Goal: Navigation & Orientation: Find specific page/section

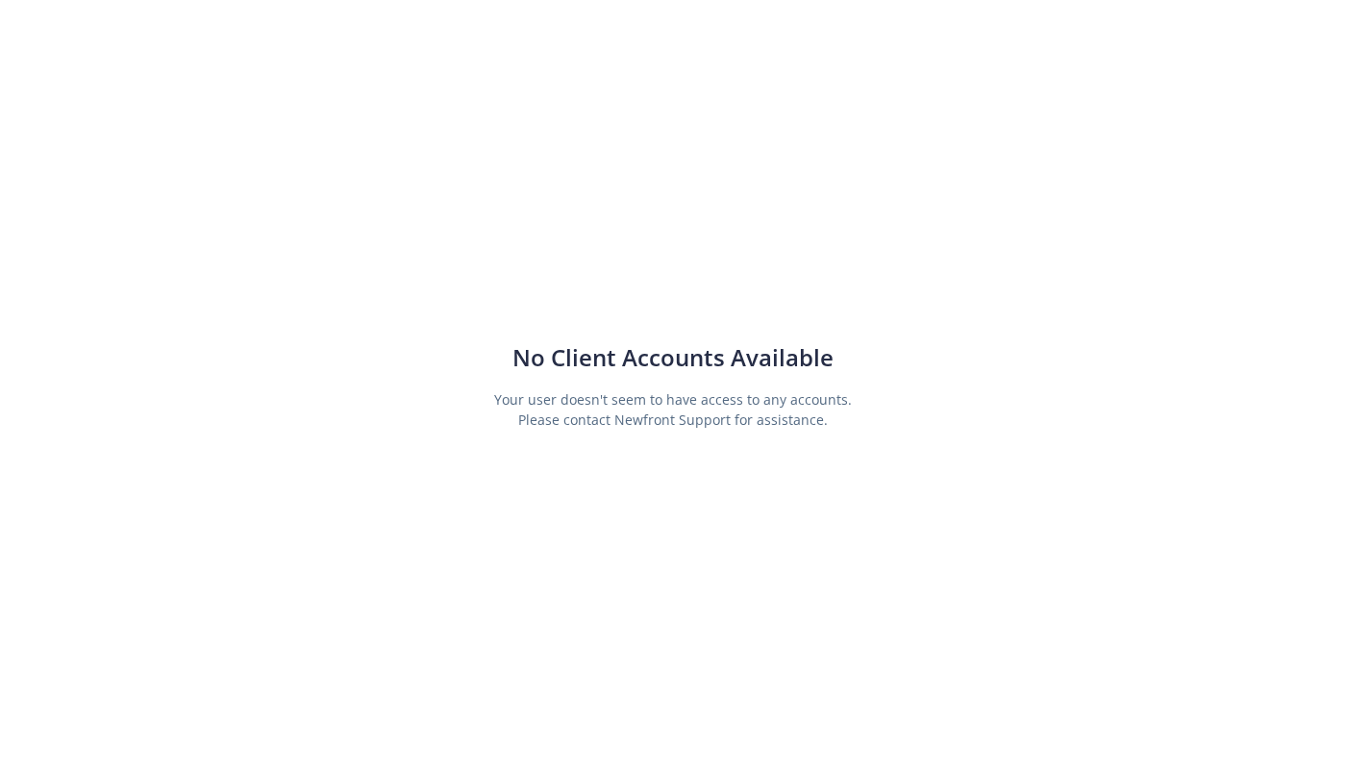
click at [403, 323] on div "No Client Accounts Available Your user doesn't seem to have access to any accou…" at bounding box center [673, 385] width 1346 height 771
